Goal: Task Accomplishment & Management: Complete application form

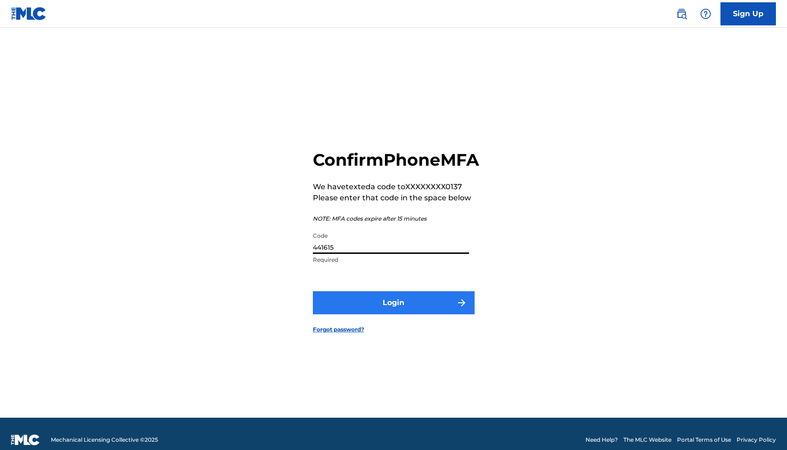
type input "441615"
click at [349, 308] on button "Login" at bounding box center [394, 302] width 162 height 23
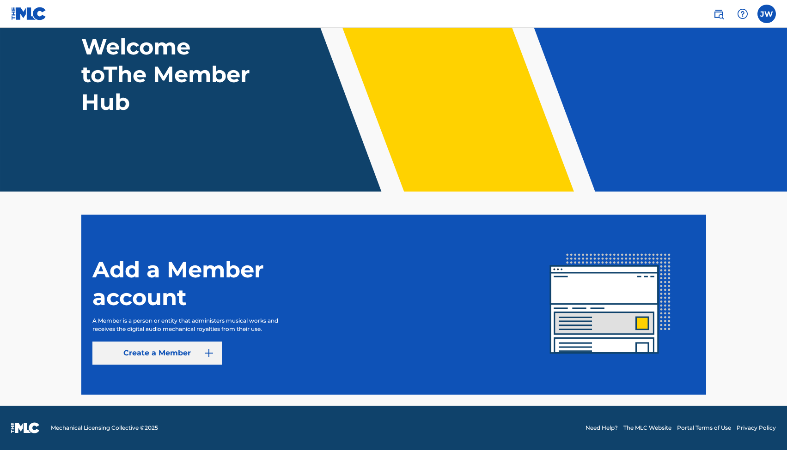
click at [167, 361] on link "Create a Member" at bounding box center [156, 353] width 129 height 23
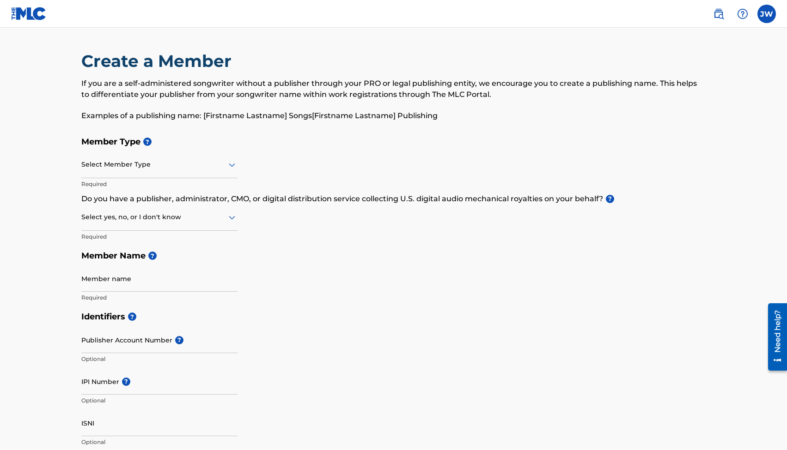
click at [152, 169] on div at bounding box center [159, 165] width 156 height 12
click at [81, 155] on div "Select Member Type" at bounding box center [159, 165] width 156 height 26
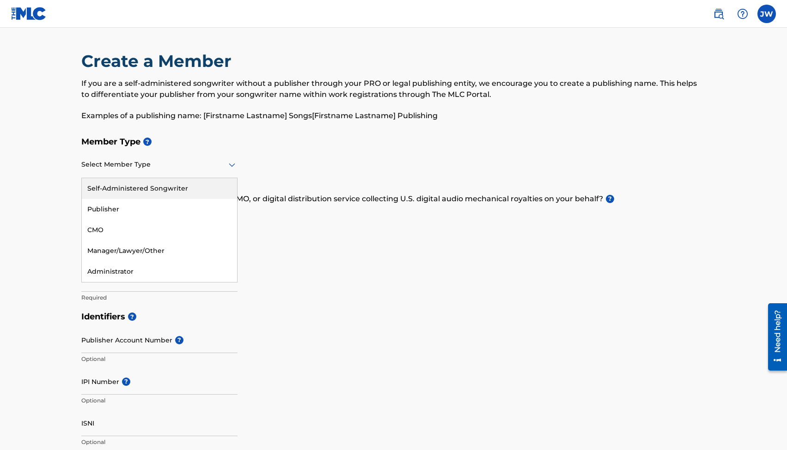
click at [216, 164] on div at bounding box center [159, 165] width 156 height 12
click at [182, 190] on div "Self-Administered Songwriter" at bounding box center [159, 188] width 155 height 21
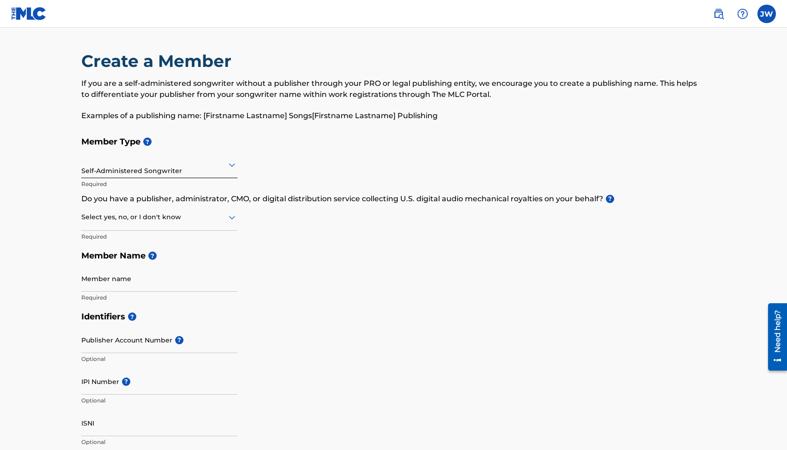
click at [154, 226] on div "Select yes, no, or I don't know" at bounding box center [159, 218] width 156 height 26
click at [133, 260] on div "No" at bounding box center [159, 262] width 155 height 21
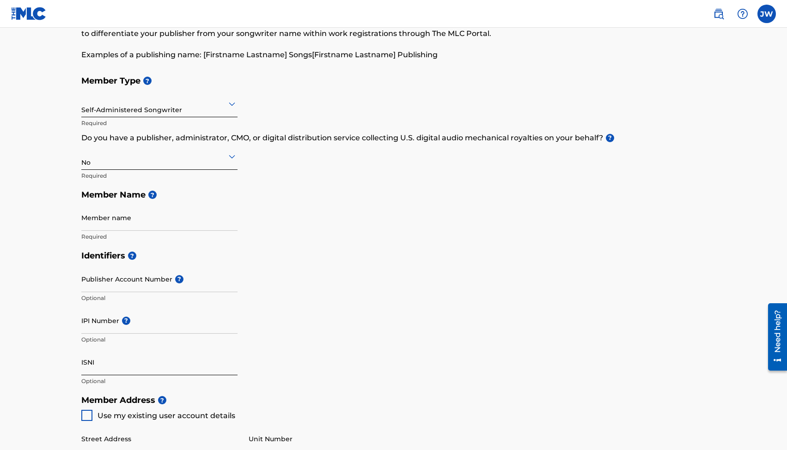
scroll to position [189, 0]
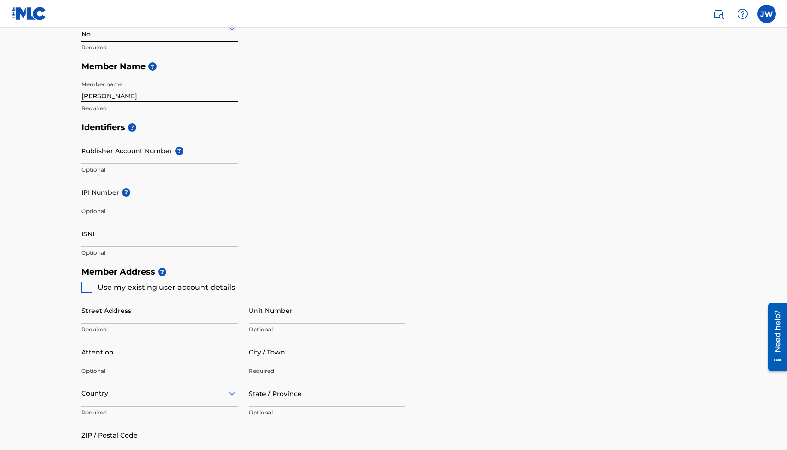
click at [109, 96] on input "[PERSON_NAME]" at bounding box center [159, 89] width 156 height 26
type input "[PERSON_NAME]"
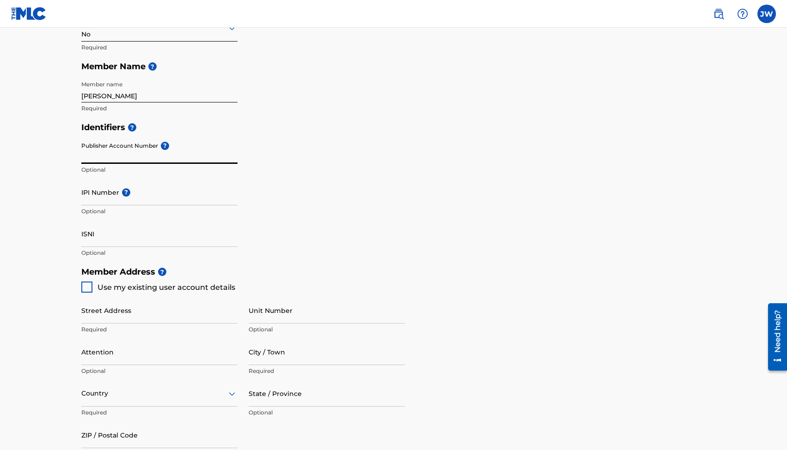
click at [95, 158] on input "Publisher Account Number ?" at bounding box center [159, 151] width 156 height 26
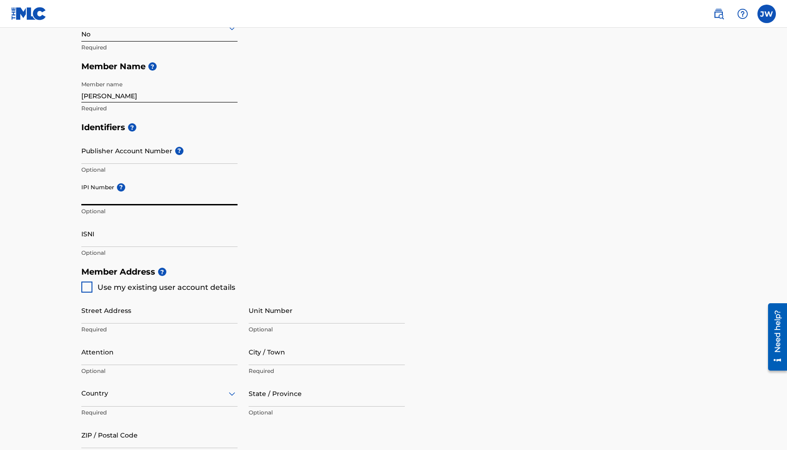
click at [107, 202] on input "IPI Number ?" at bounding box center [159, 192] width 156 height 26
paste input "1313042707"
type input "1313042707"
click at [132, 241] on input "ISNI" at bounding box center [159, 234] width 156 height 26
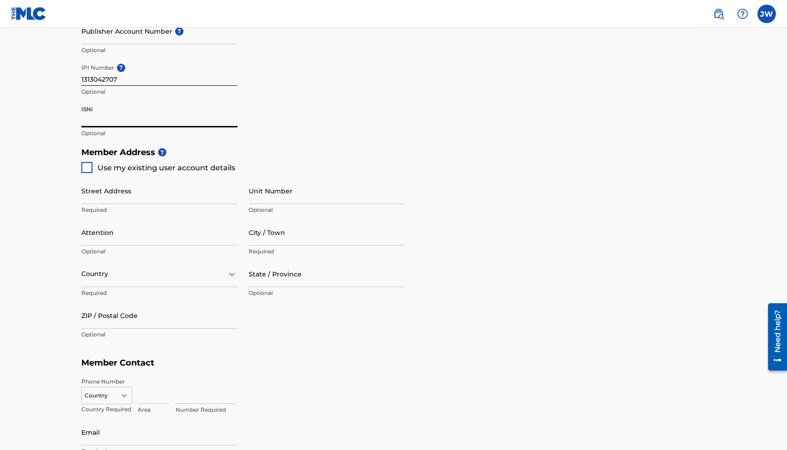
scroll to position [363, 0]
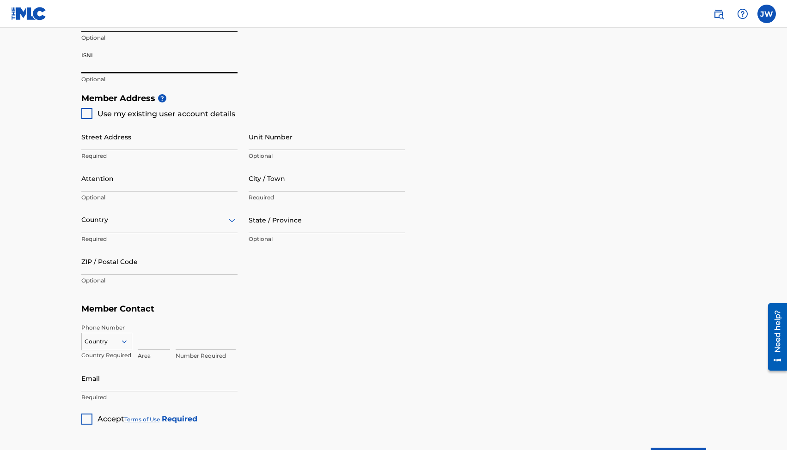
click at [88, 110] on div at bounding box center [86, 113] width 11 height 11
type input "10 King [PERSON_NAME] Trail"
type input "East Boothbay"
type input "04544"
type input "978"
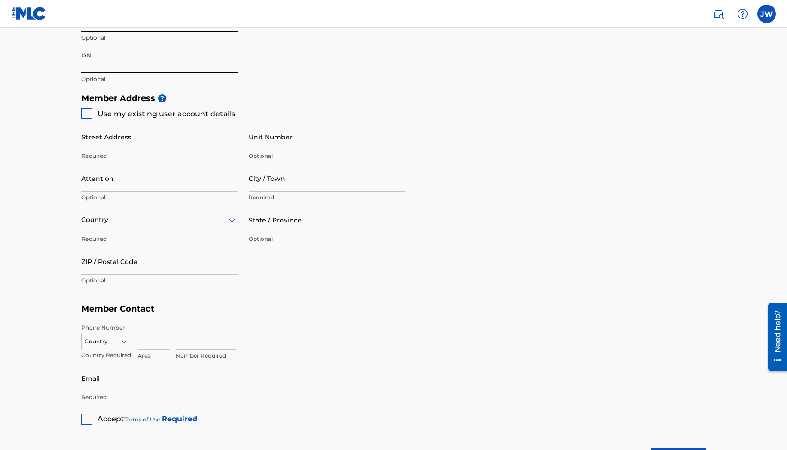
type input "9070137"
type input "[EMAIL_ADDRESS][DOMAIN_NAME]"
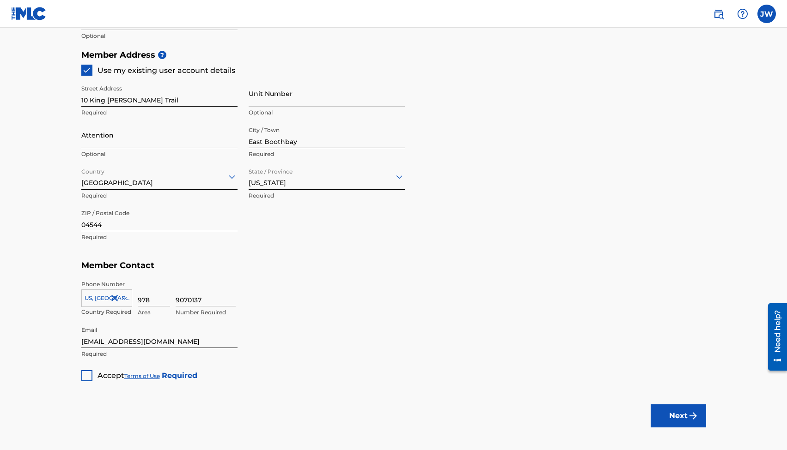
scroll to position [450, 0]
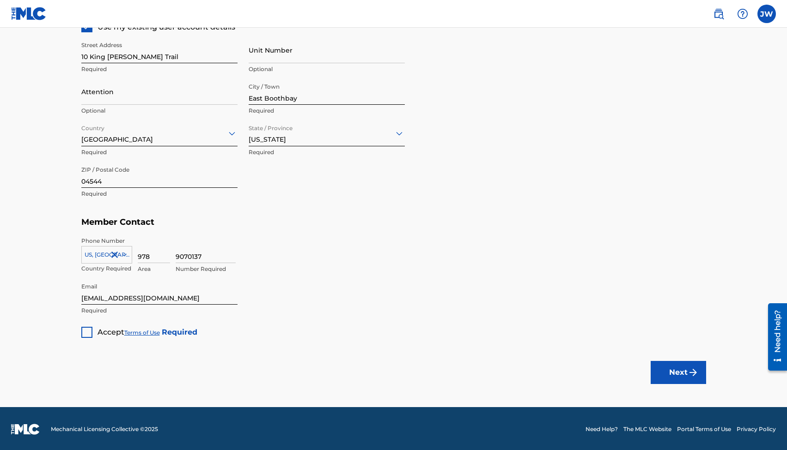
click at [88, 329] on div at bounding box center [86, 332] width 11 height 11
click at [661, 369] on button "Next" at bounding box center [677, 372] width 55 height 23
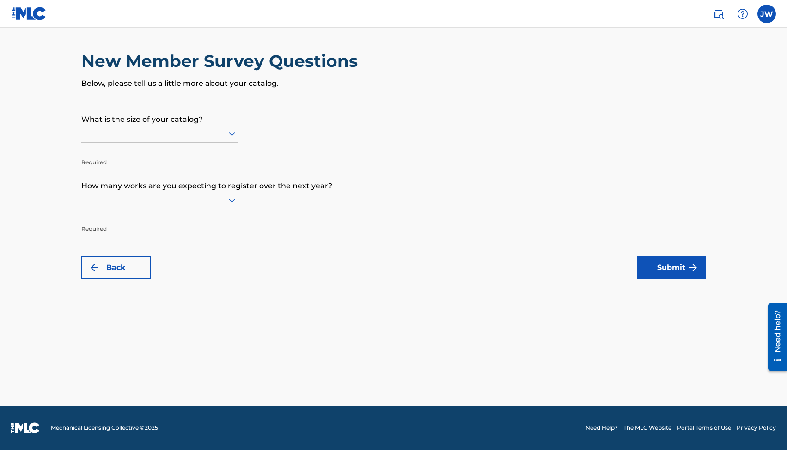
click at [129, 139] on div at bounding box center [159, 134] width 156 height 12
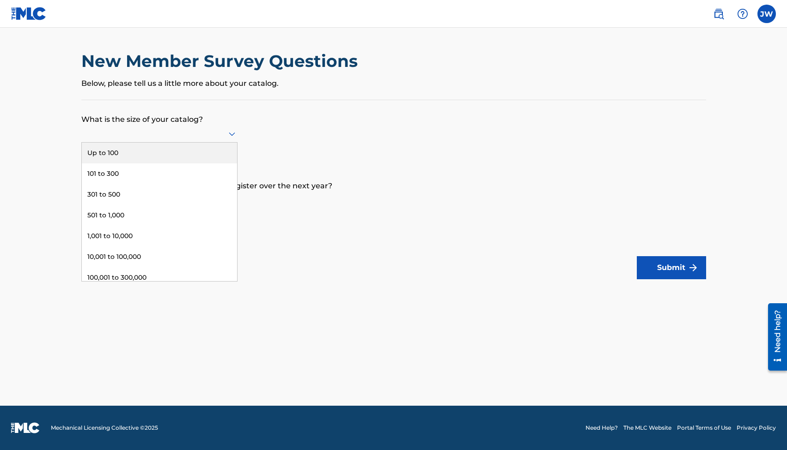
click at [117, 164] on div "Up to 100" at bounding box center [159, 153] width 155 height 21
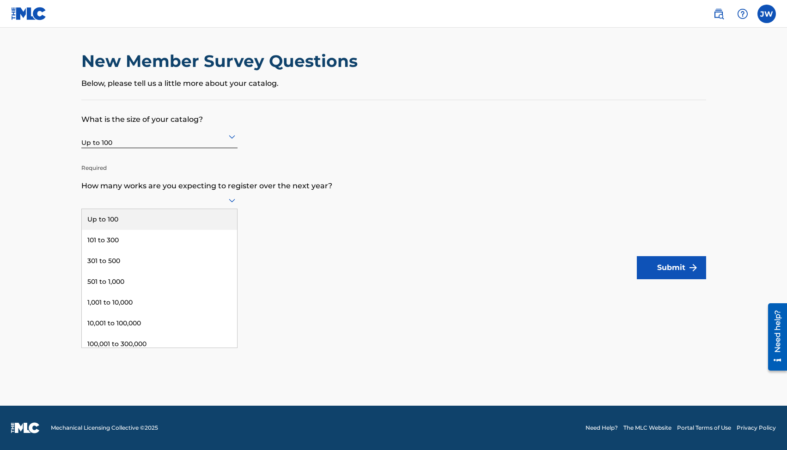
click at [122, 206] on div at bounding box center [159, 200] width 156 height 12
click at [108, 229] on div "Up to 100" at bounding box center [159, 219] width 155 height 21
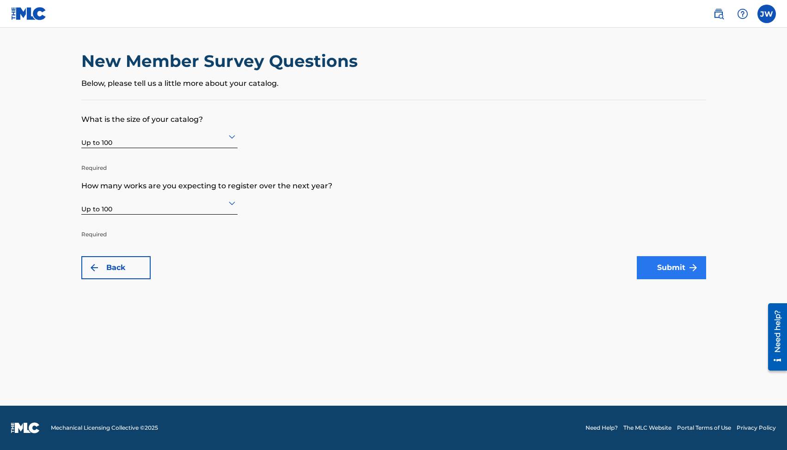
click at [676, 264] on button "Submit" at bounding box center [670, 267] width 69 height 23
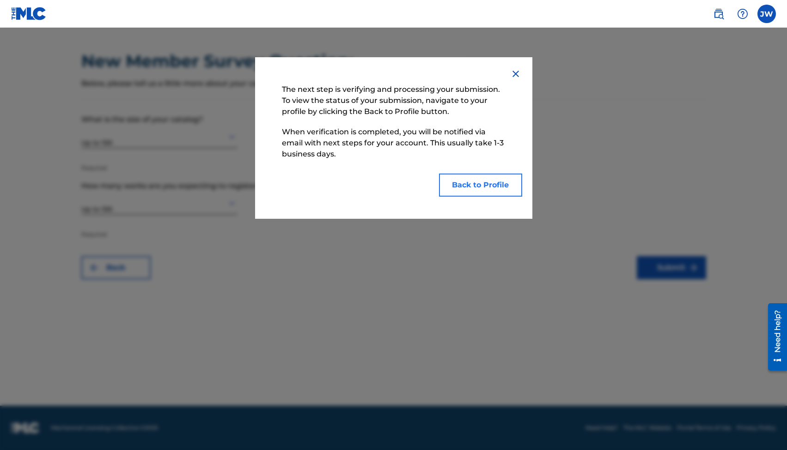
click at [481, 188] on button "Back to Profile" at bounding box center [480, 185] width 83 height 23
